Goal: Task Accomplishment & Management: Manage account settings

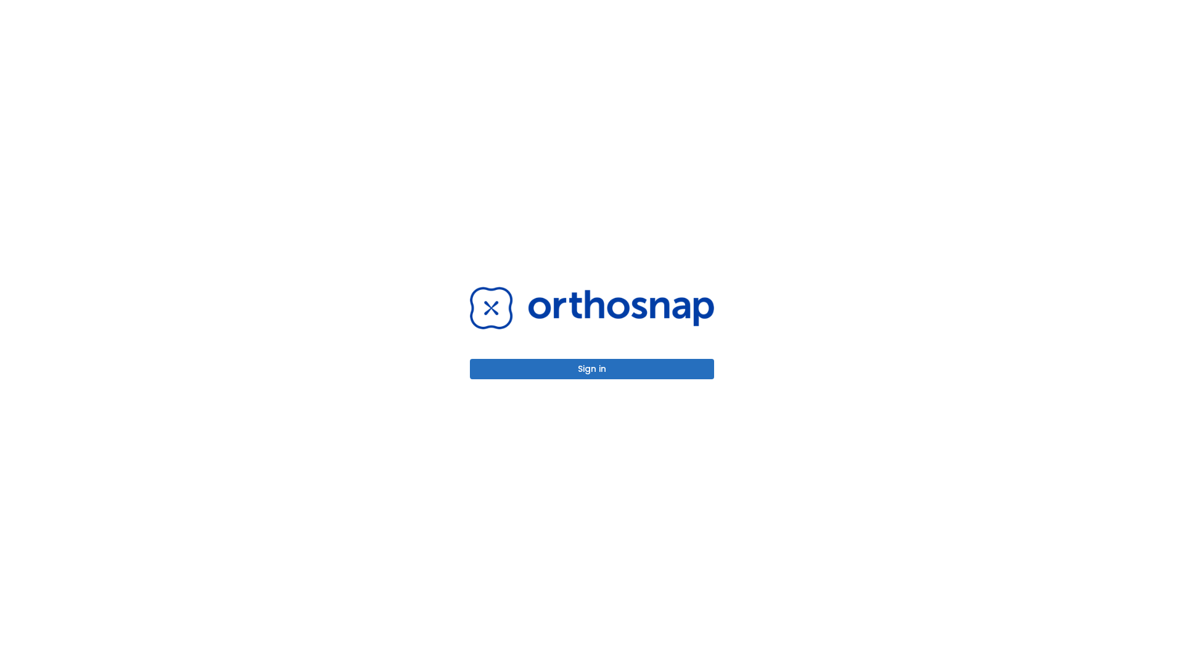
click at [592, 369] on button "Sign in" at bounding box center [592, 369] width 244 height 20
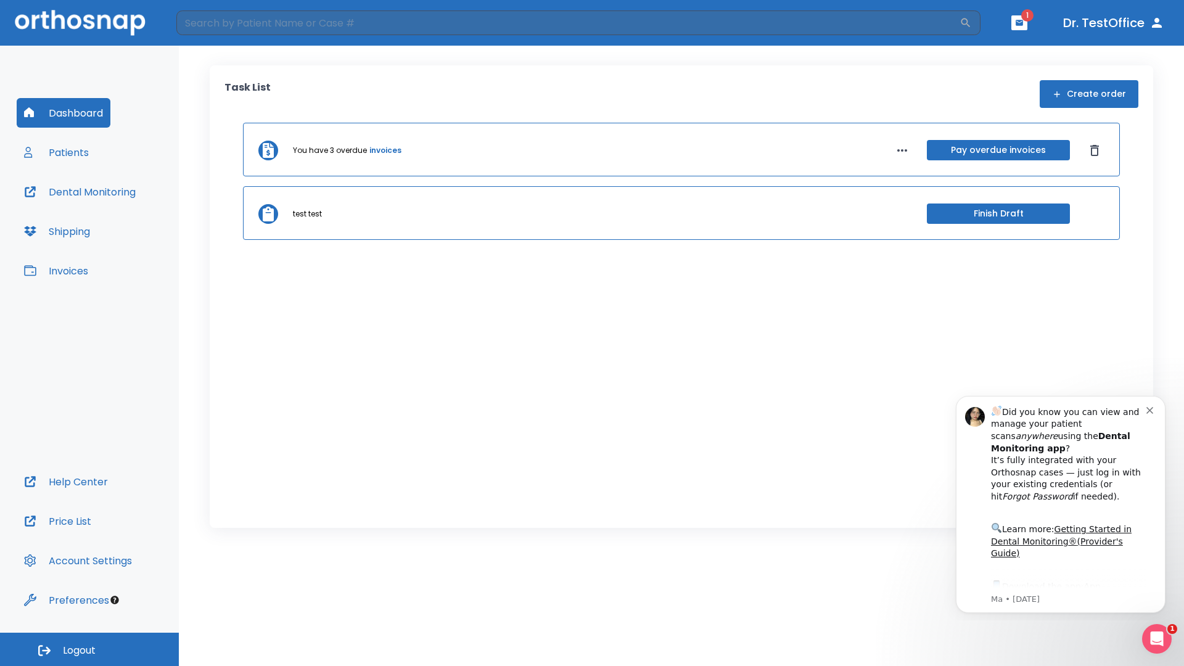
click at [89, 649] on span "Logout" at bounding box center [79, 651] width 33 height 14
